Goal: Communication & Community: Answer question/provide support

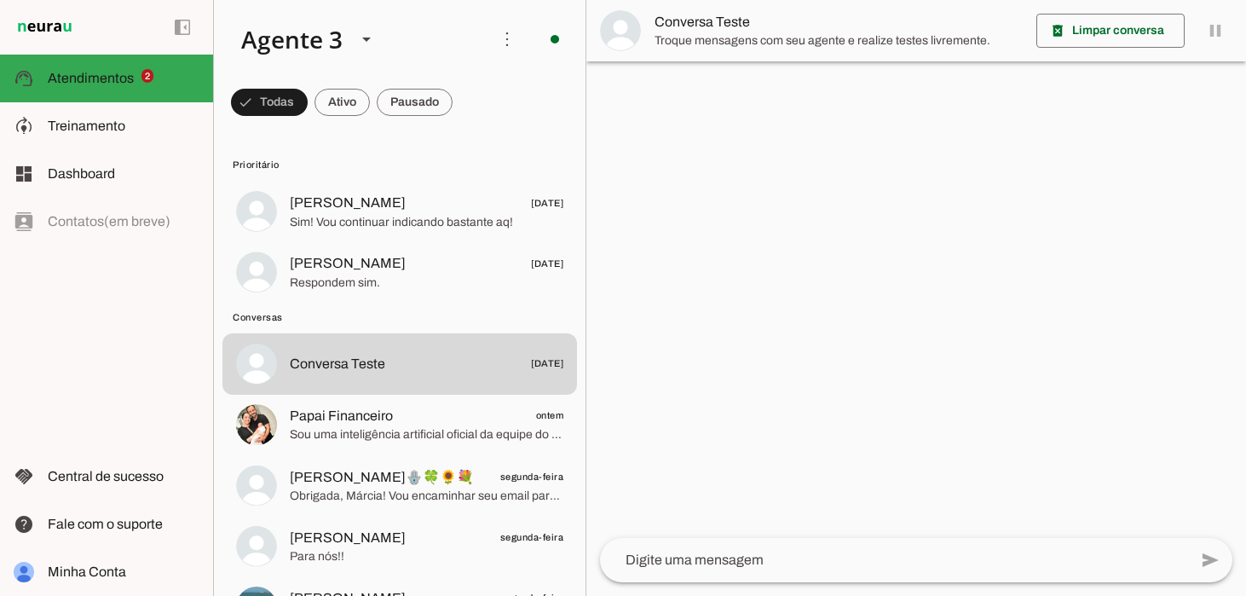
scroll to position [3, 0]
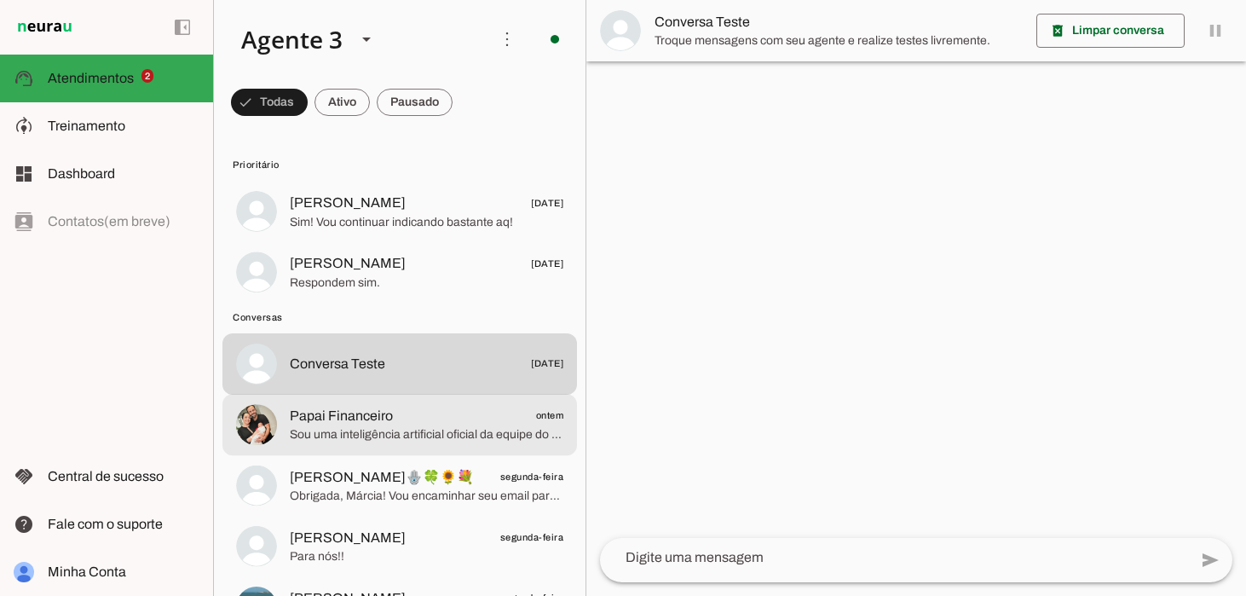
click at [355, 429] on span "Sou uma inteligência artificial oficial da equipe do [PERSON_NAME] 😊. Estou aqu…" at bounding box center [427, 434] width 274 height 17
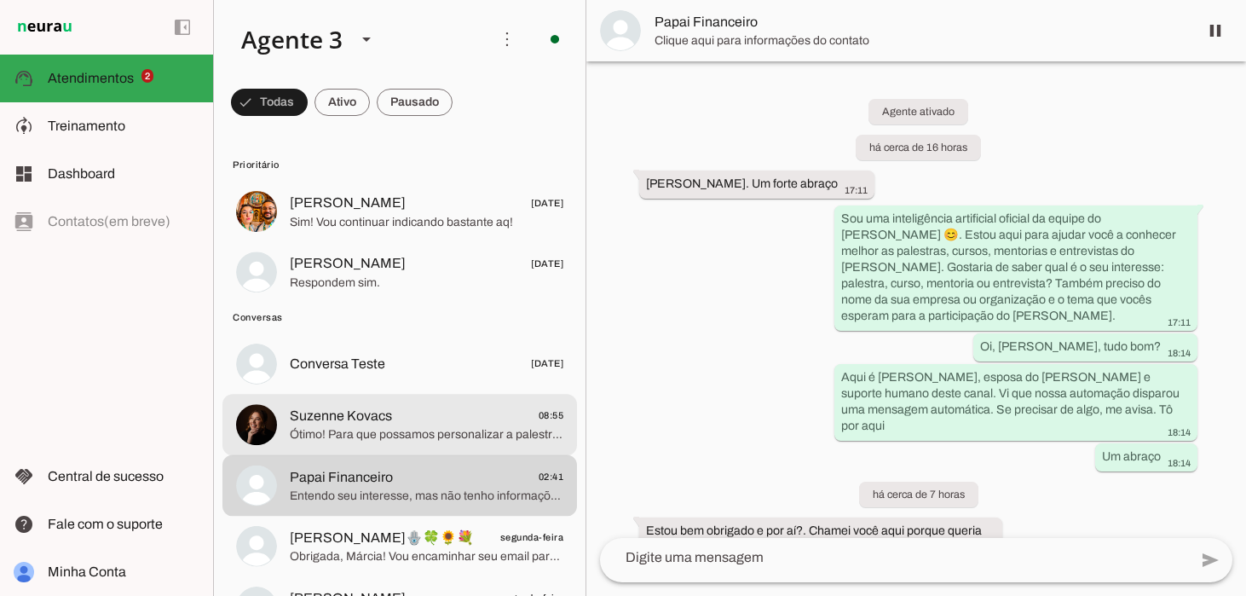
click at [378, 424] on span "Suzenne Kovacs" at bounding box center [341, 416] width 102 height 20
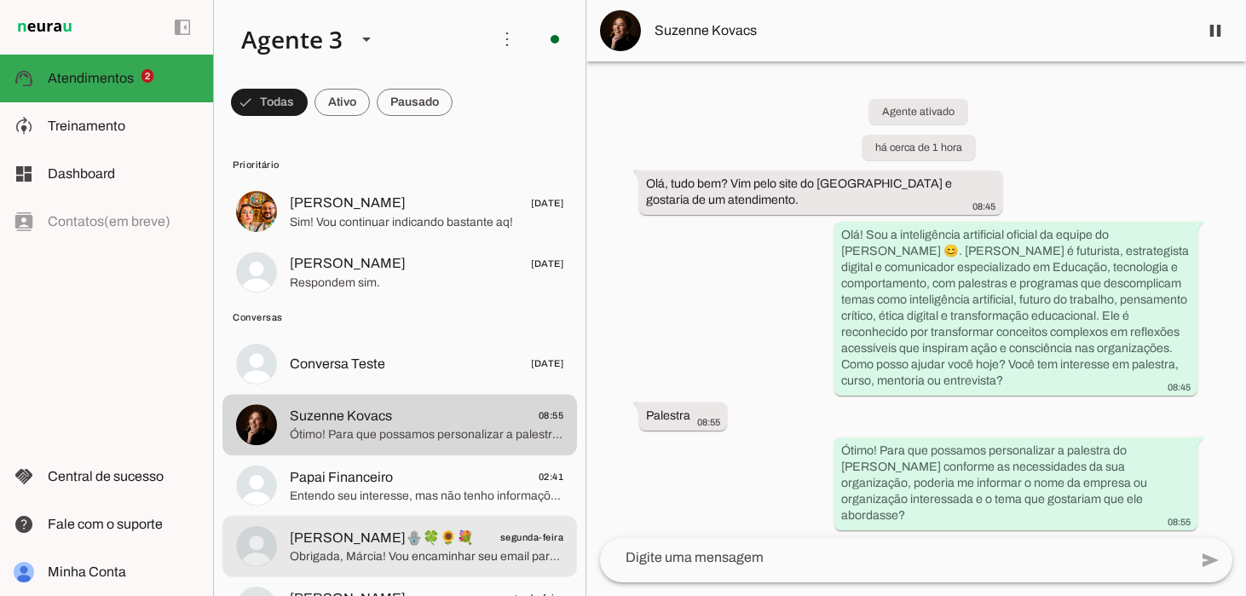
click at [316, 539] on span "[PERSON_NAME]🪬🍀🌻💐" at bounding box center [382, 537] width 184 height 20
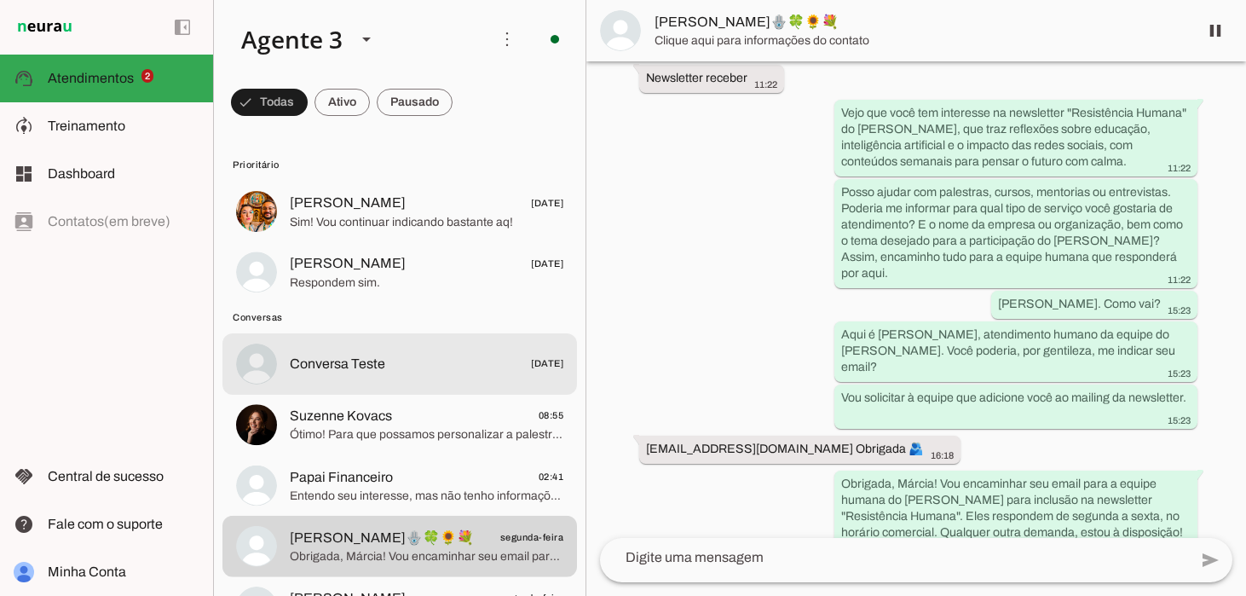
click at [340, 365] on span "Conversa Teste" at bounding box center [337, 364] width 95 height 20
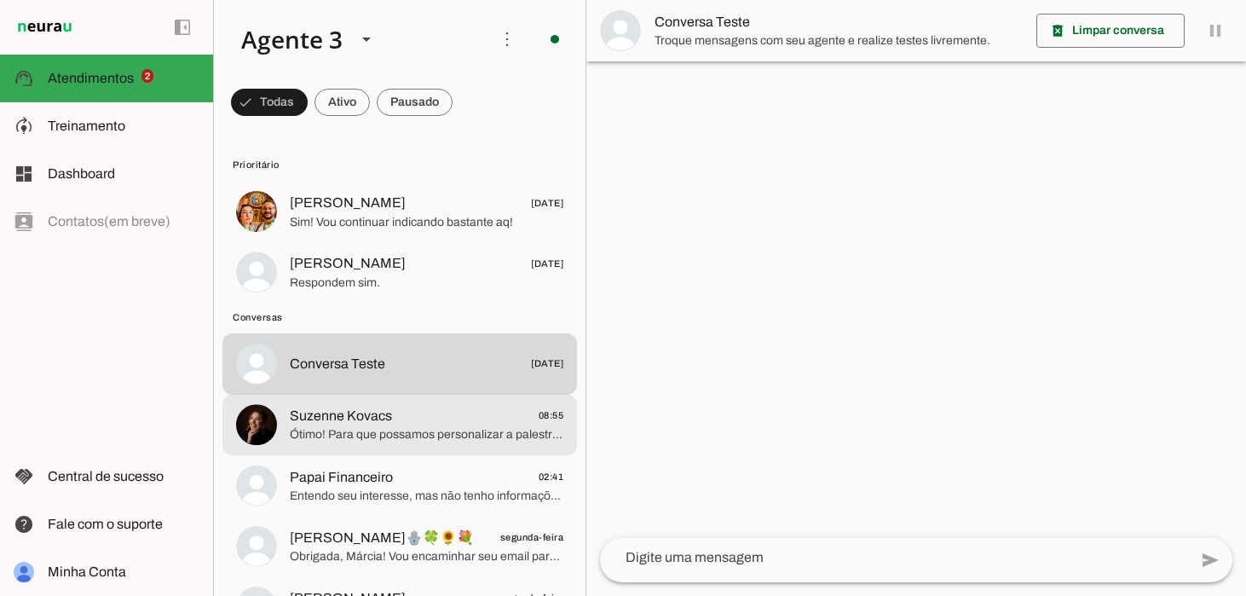
click at [332, 433] on span "Ótimo! Para que possamos personalizar a palestra do [PERSON_NAME] conforme as n…" at bounding box center [427, 434] width 274 height 17
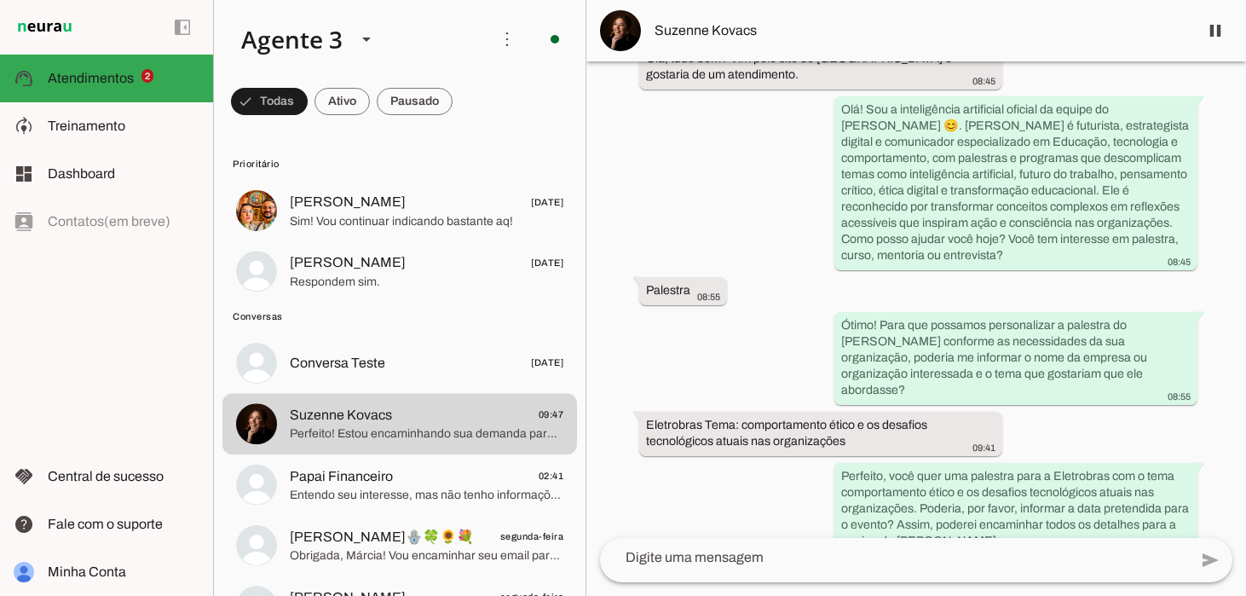
scroll to position [85, 0]
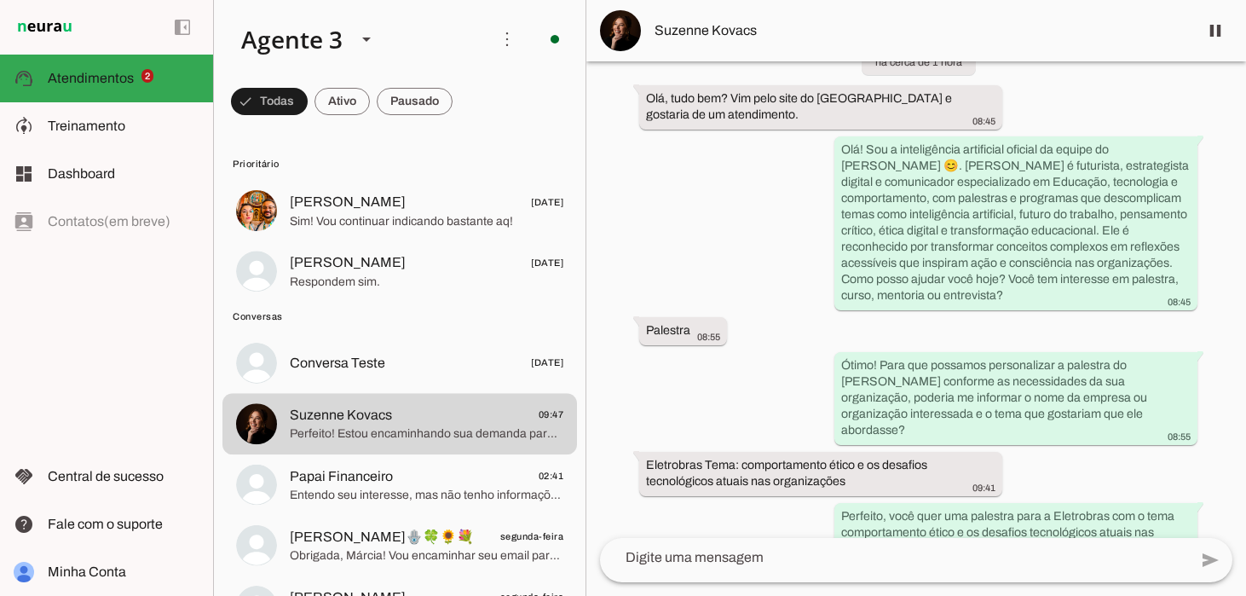
click at [719, 34] on span "Suzenne Kovacs" at bounding box center [920, 30] width 530 height 20
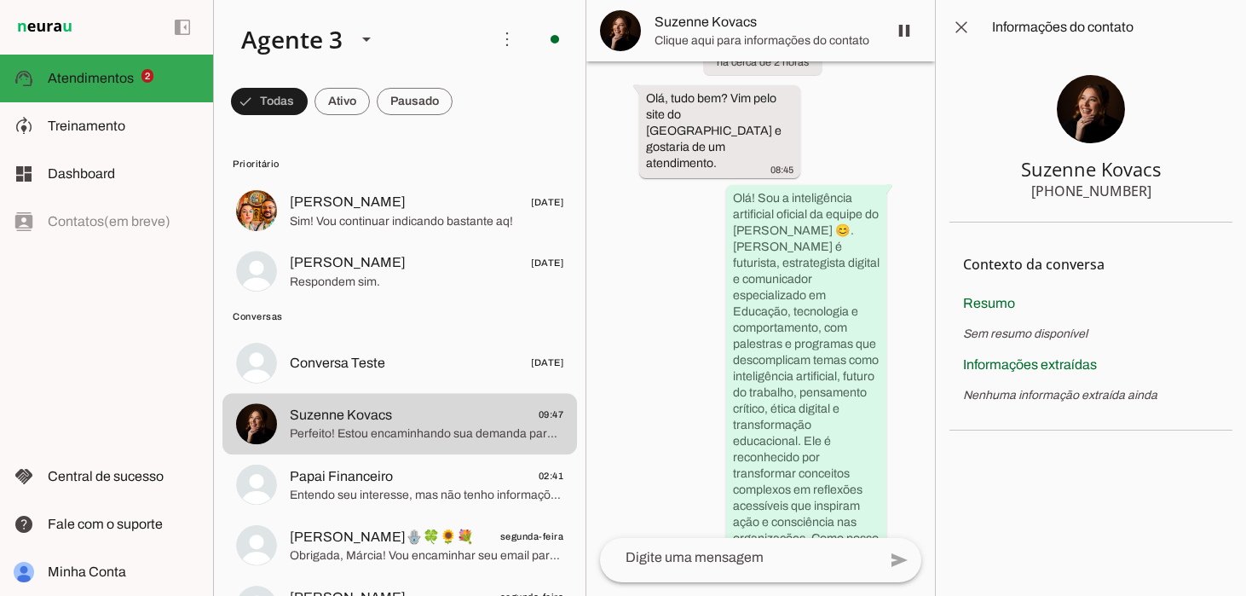
scroll to position [863, 0]
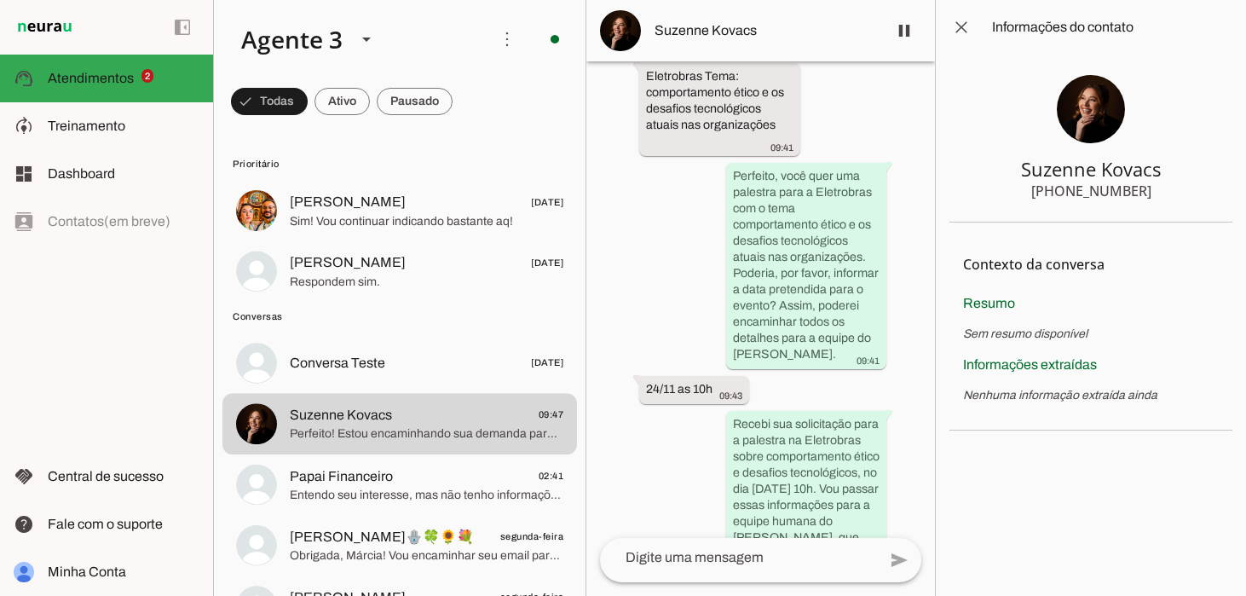
drag, startPoint x: 1162, startPoint y: 169, endPoint x: 1011, endPoint y: 171, distance: 150.9
click at [1011, 171] on section "Suzenne Kovacs [PHONE_NUMBER]" at bounding box center [1091, 139] width 283 height 168
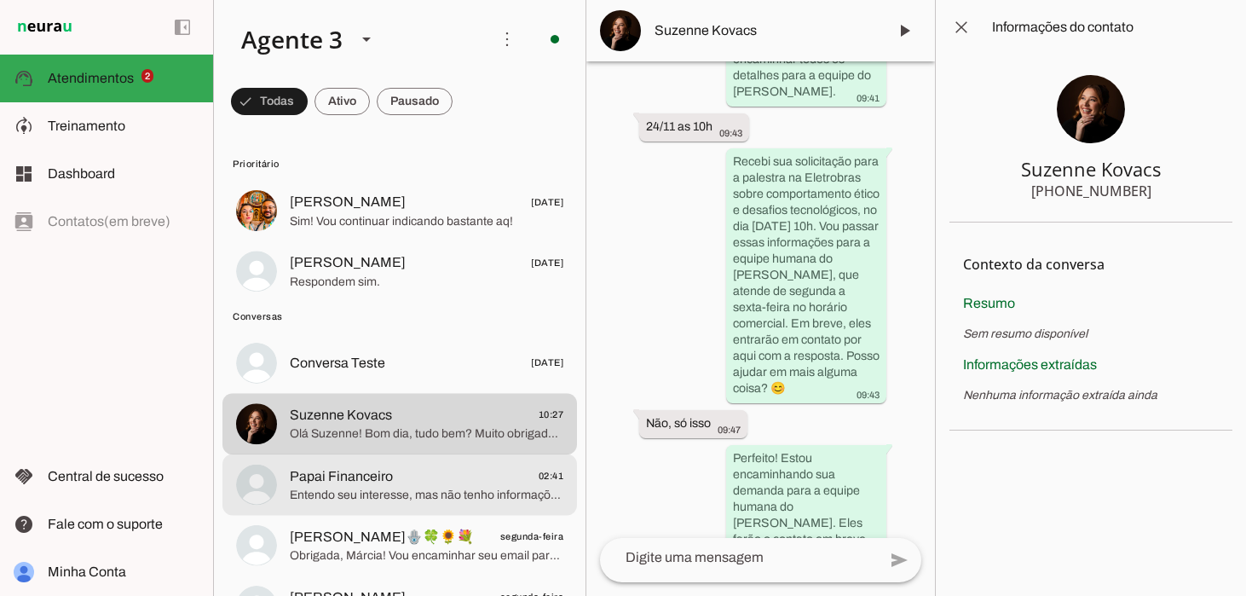
click at [384, 473] on span "Papai Financeiro 02:41" at bounding box center [427, 475] width 274 height 21
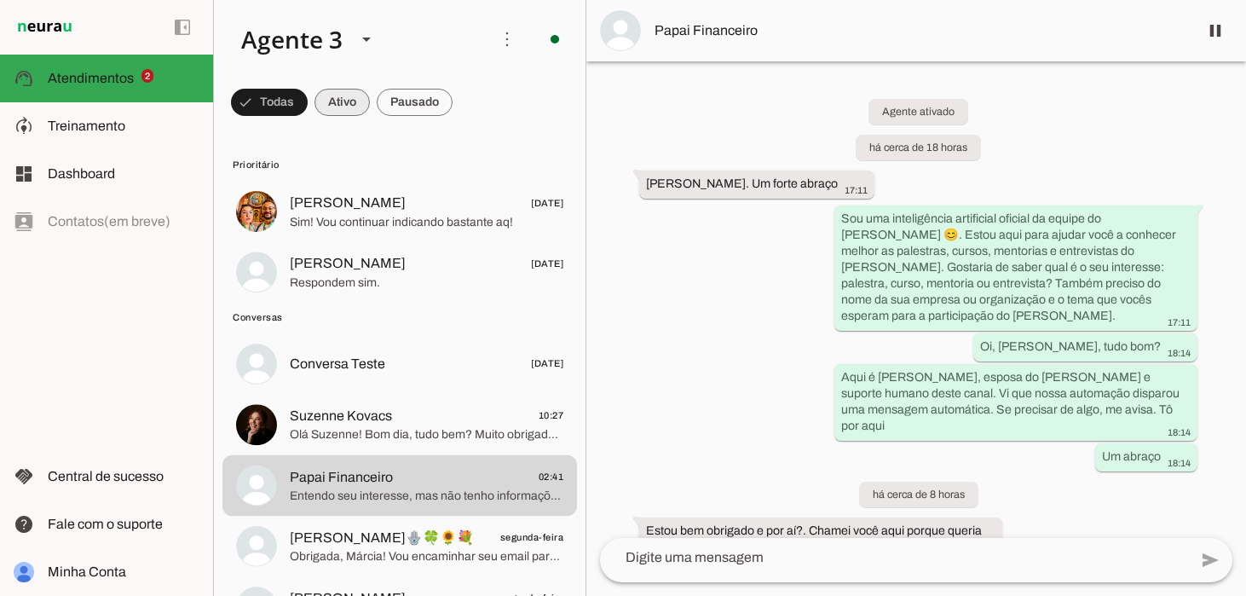
click at [339, 109] on span at bounding box center [342, 102] width 55 height 41
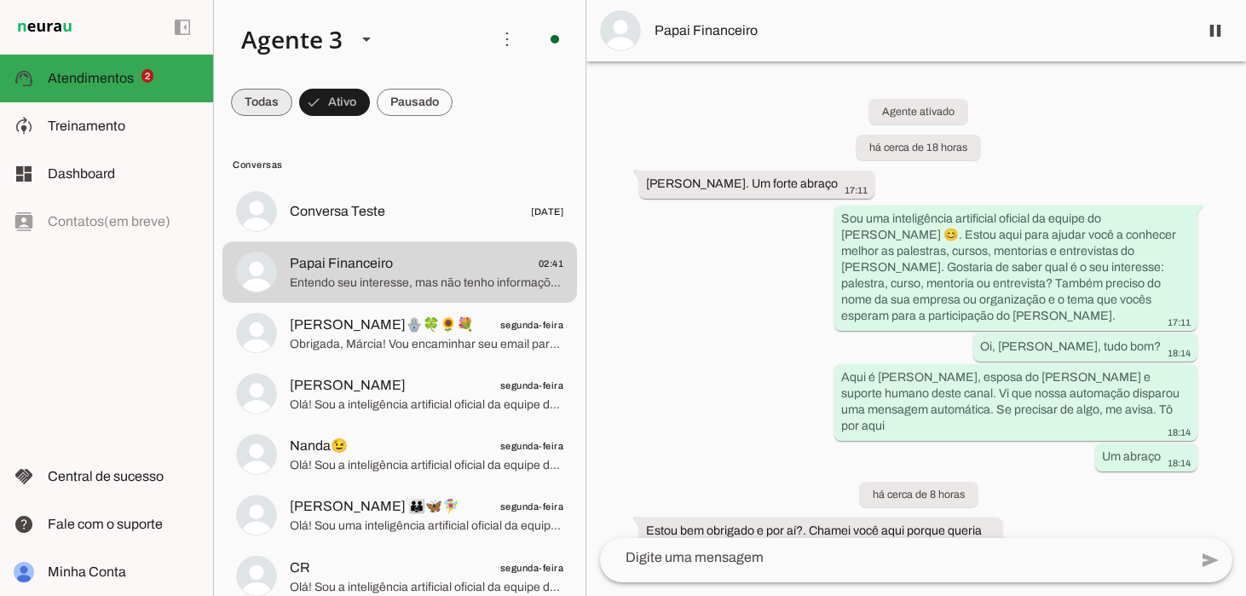
click at [247, 104] on span at bounding box center [261, 102] width 61 height 41
